Goal: Task Accomplishment & Management: Manage account settings

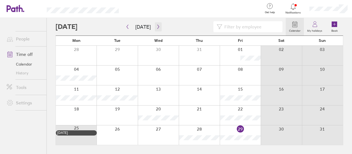
click at [158, 27] on icon "button" at bounding box center [158, 26] width 4 height 4
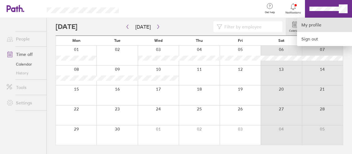
click at [315, 21] on link "My profile" at bounding box center [324, 25] width 55 height 14
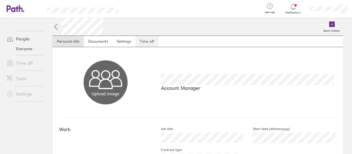
click at [139, 43] on link "Time off" at bounding box center [146, 41] width 23 height 11
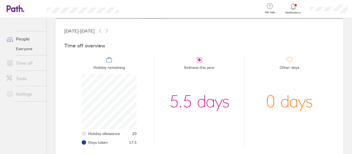
scroll to position [43, 0]
